Goal: Task Accomplishment & Management: Use online tool/utility

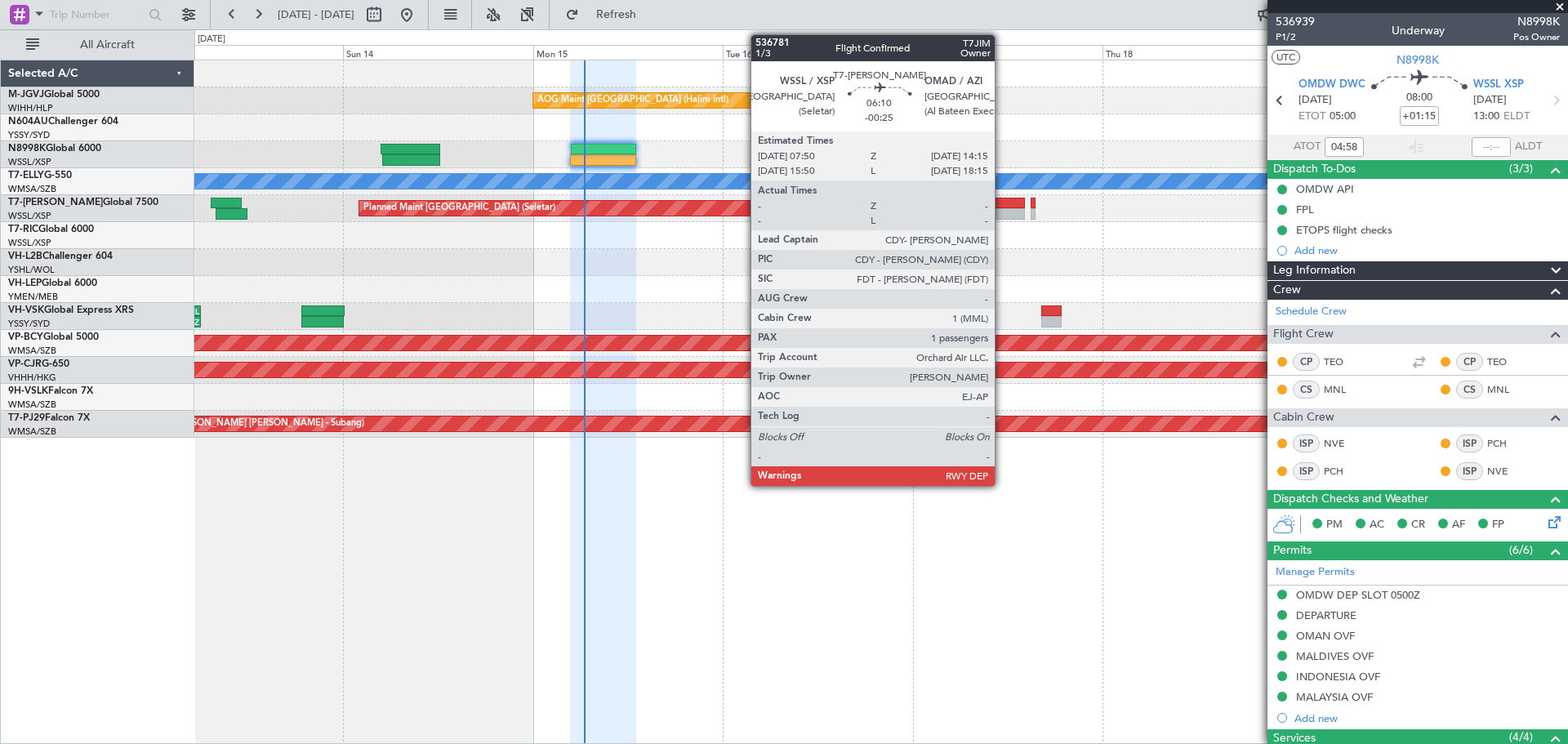
click at [1002, 208] on div at bounding box center [1000, 203] width 52 height 11
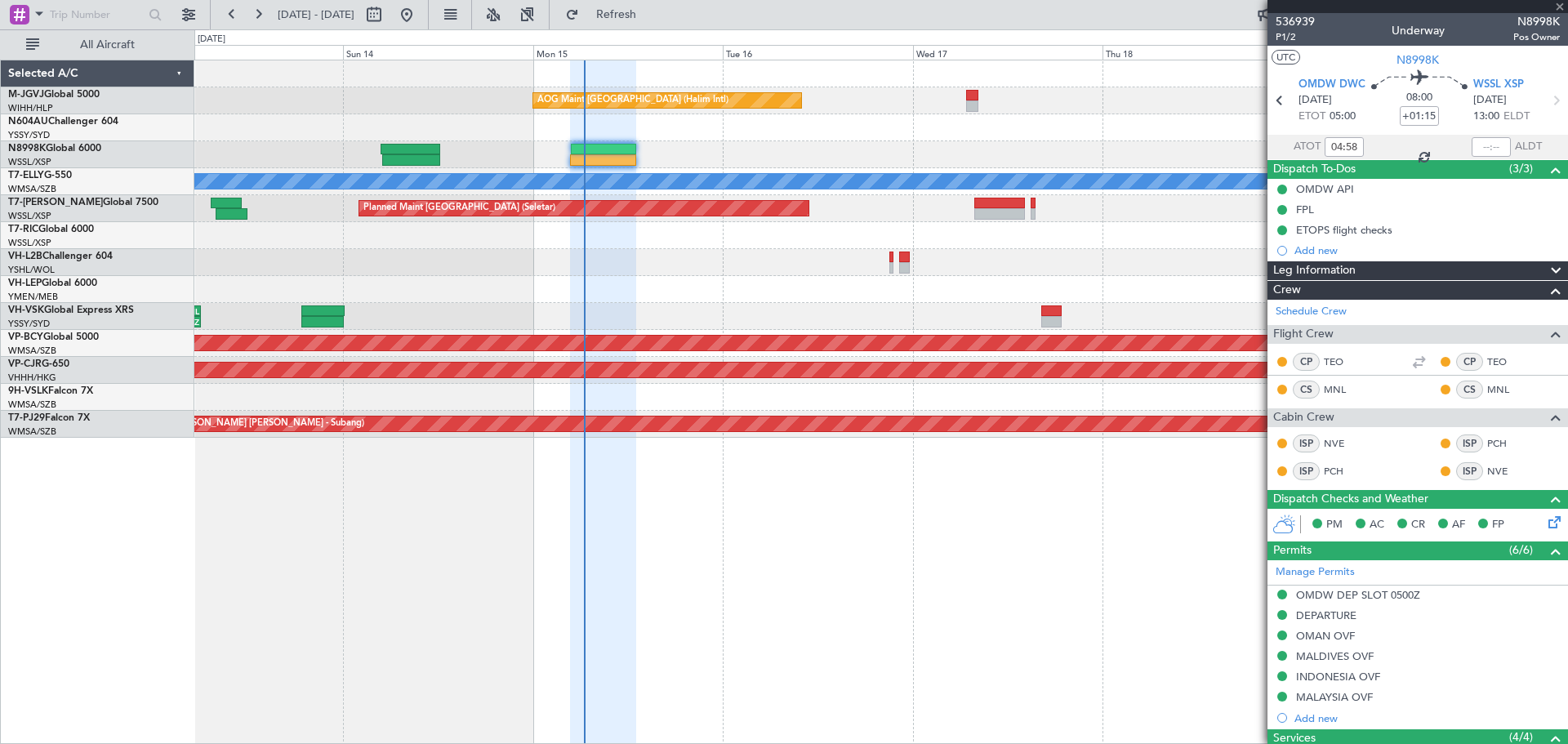
type input "-00:25"
type input "1"
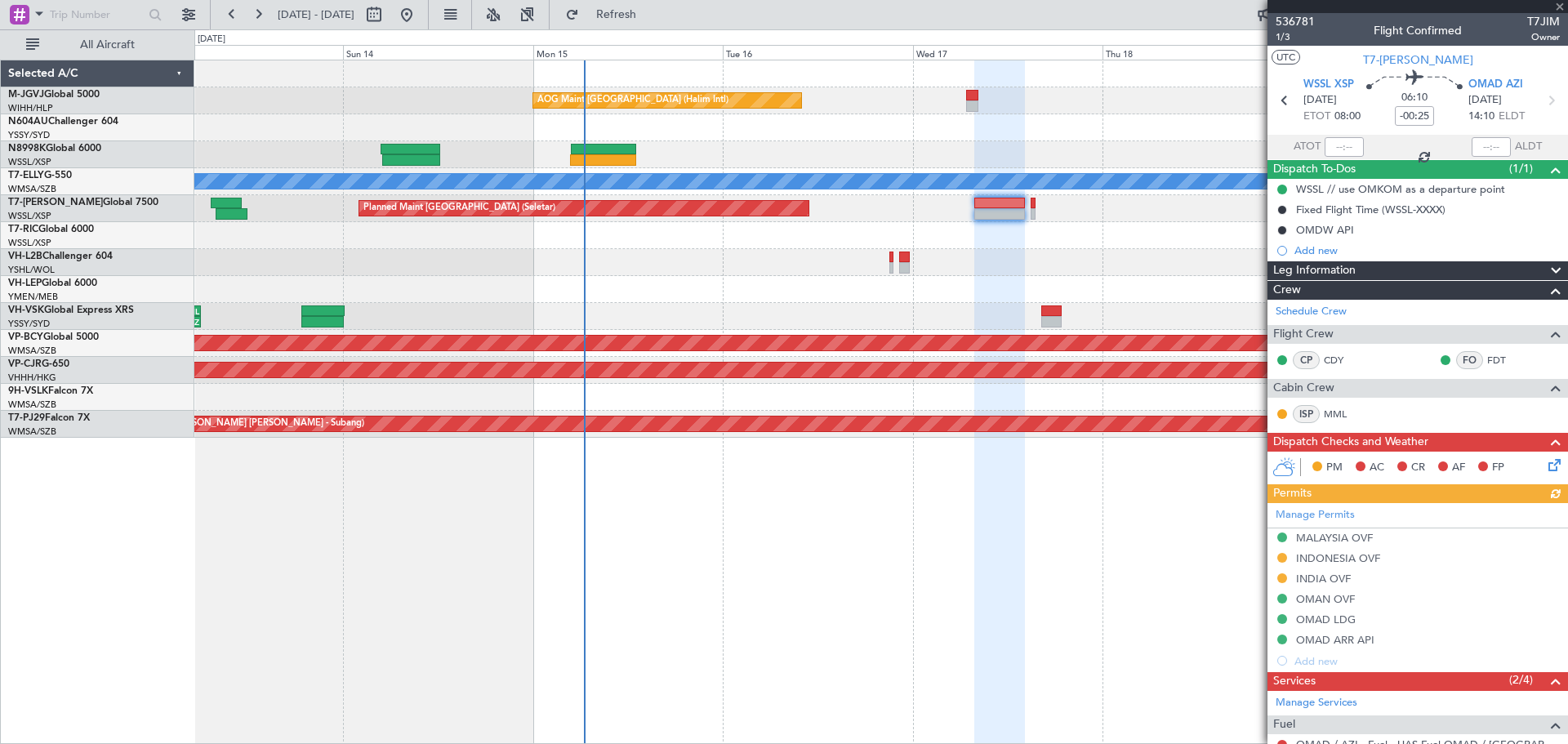
scroll to position [174, 0]
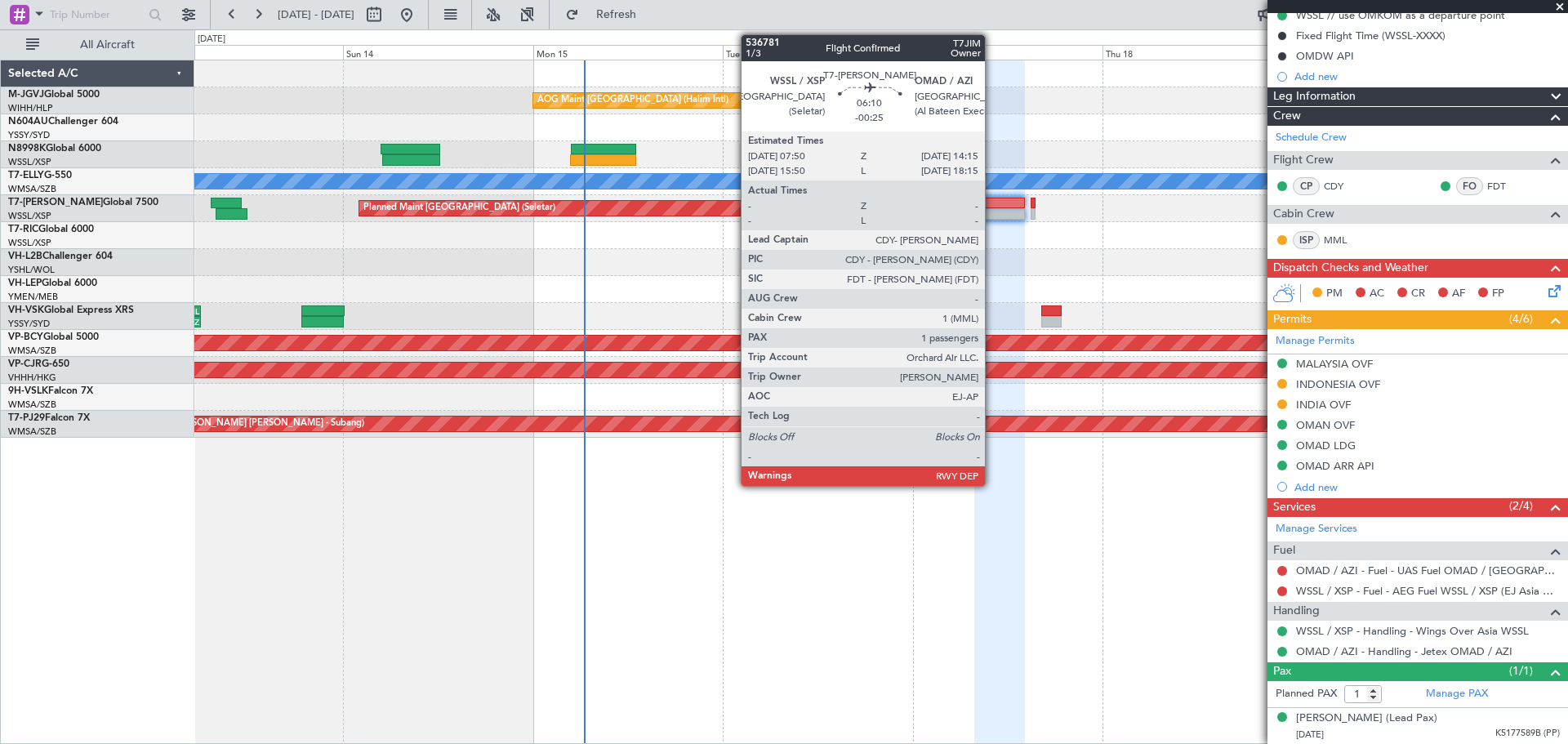
click at [992, 210] on div at bounding box center [1000, 214] width 52 height 11
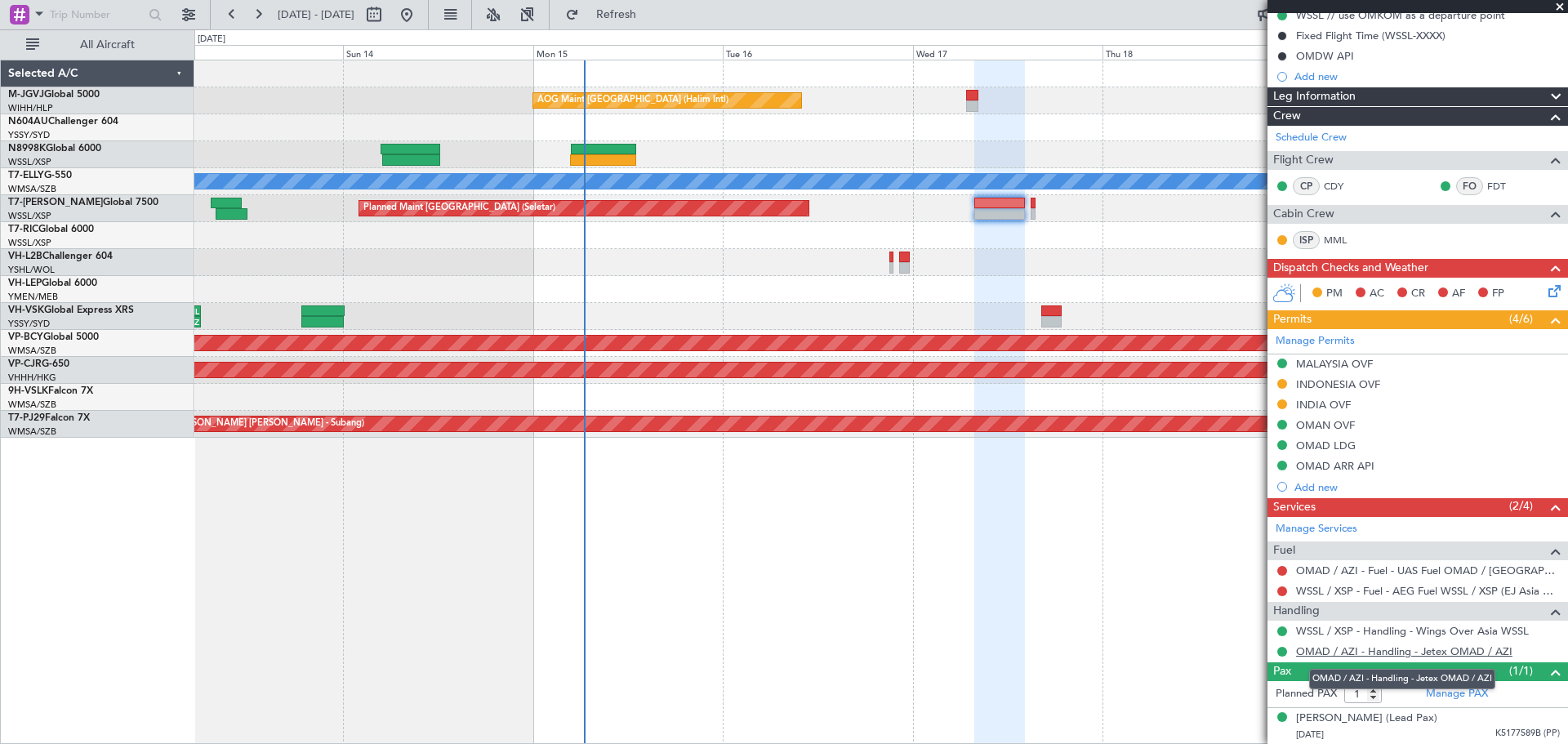
click at [1358, 653] on link "OMAD / AZI - Handling - Jetex OMAD / AZI" at bounding box center [1404, 651] width 217 height 14
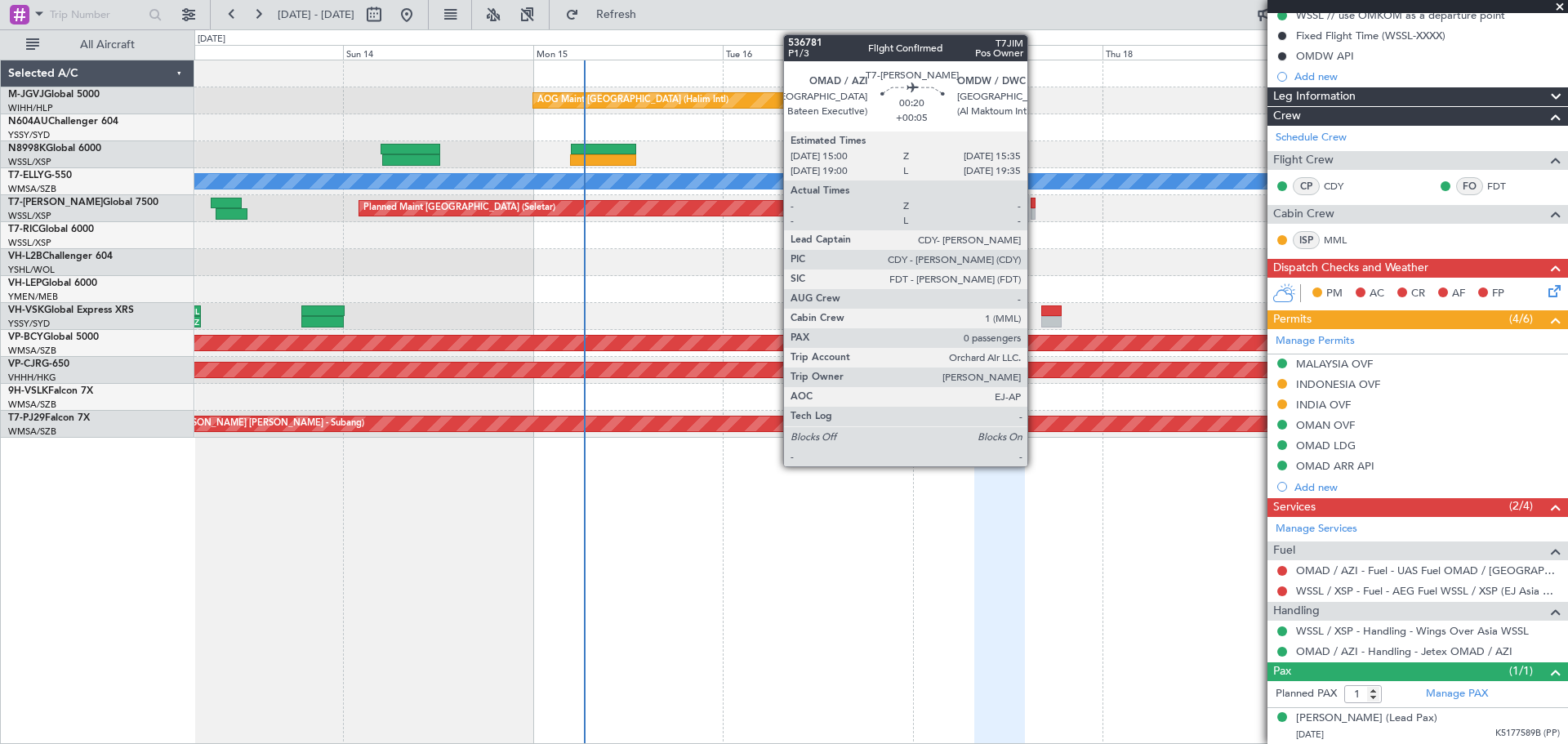
click at [1035, 201] on div at bounding box center [1033, 203] width 5 height 11
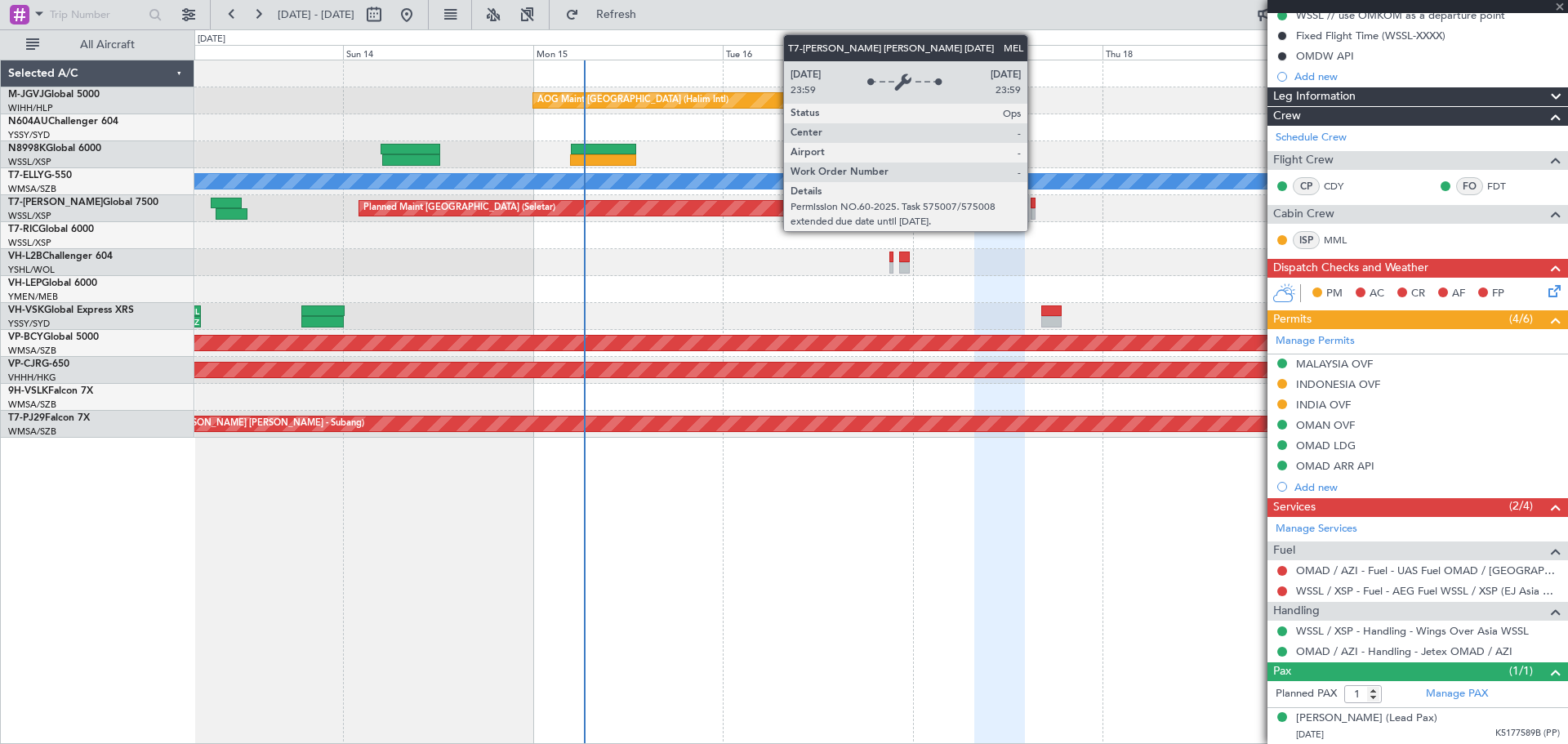
type input "+00:05"
type input "0"
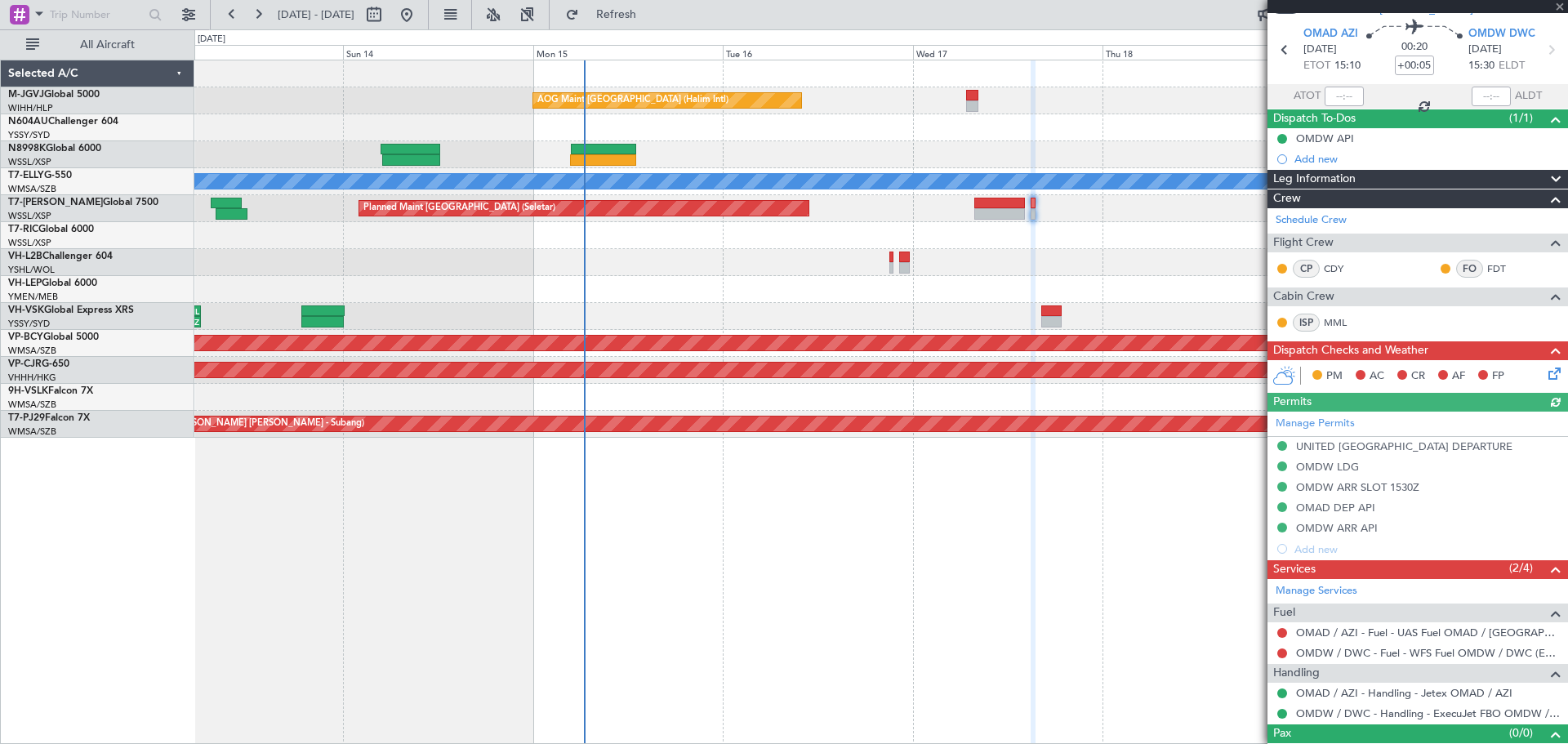
scroll to position [76, 0]
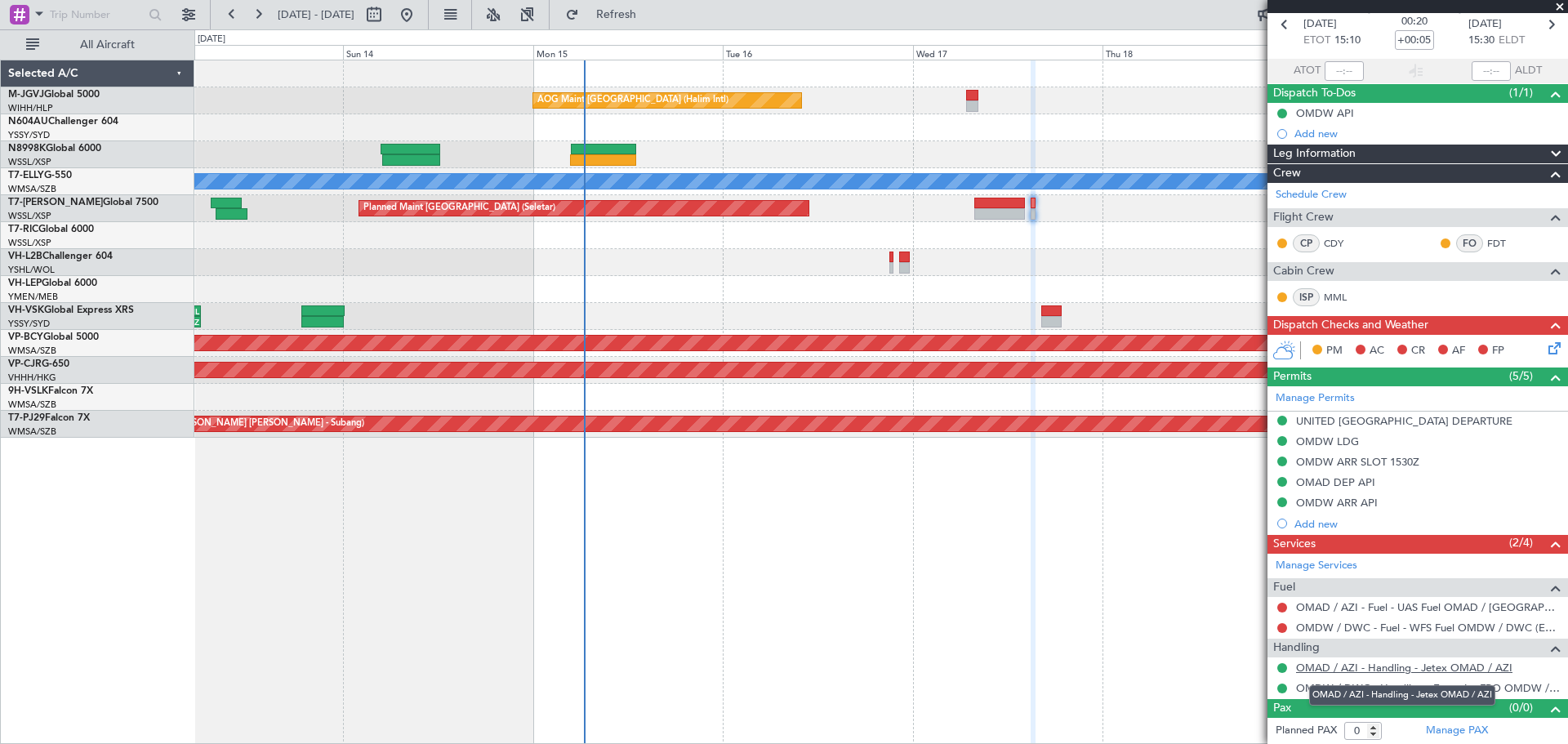
click at [1365, 665] on link "OMAD / AZI - Handling - Jetex OMAD / AZI" at bounding box center [1404, 668] width 217 height 14
click at [1392, 664] on link "OMAD / AZI - Handling - Jetex OMAD / AZI" at bounding box center [1404, 668] width 217 height 14
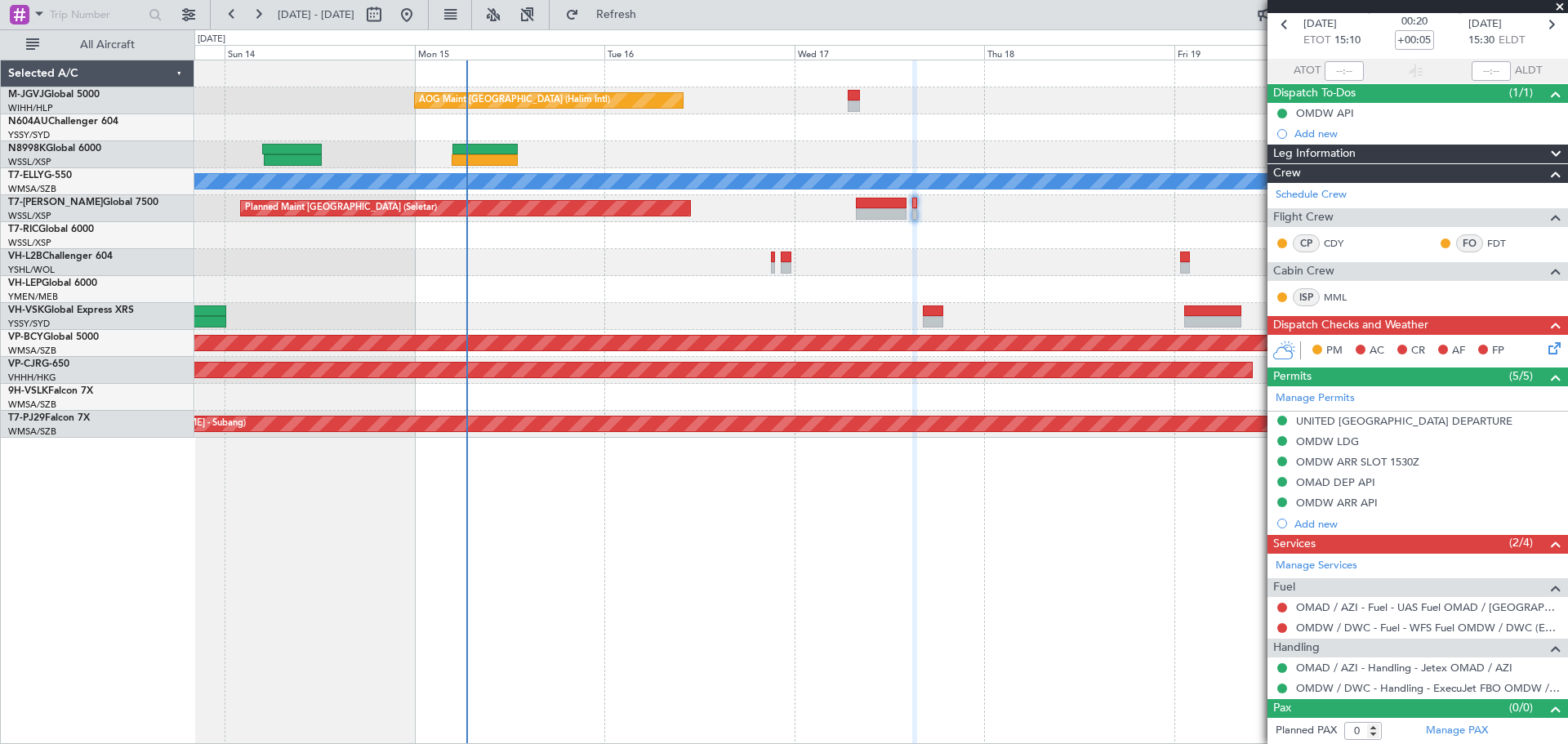
click at [904, 274] on div "AOG Maint [GEOGRAPHIC_DATA] (Halim Intl) Planned Maint [GEOGRAPHIC_DATA] ([GEOG…" at bounding box center [881, 249] width 1372 height 377
